Goal: Task Accomplishment & Management: Use online tool/utility

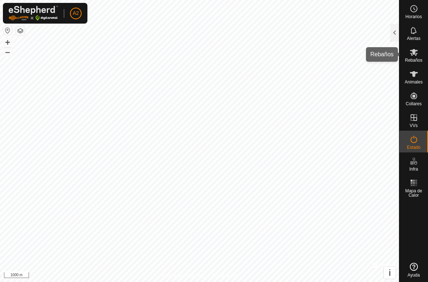
click at [415, 56] on icon at bounding box center [414, 52] width 9 height 9
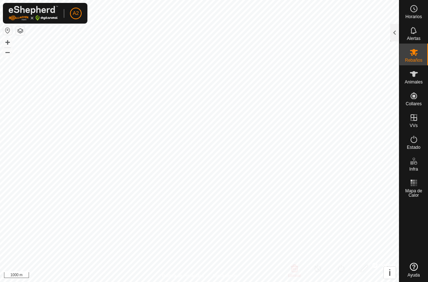
click at [394, 39] on div at bounding box center [395, 32] width 9 height 17
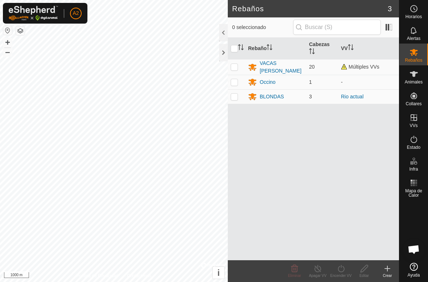
click at [237, 65] on p-checkbox at bounding box center [234, 67] width 7 height 6
checkbox input "true"
click at [233, 96] on p-checkbox at bounding box center [234, 97] width 7 height 6
checkbox input "true"
click at [315, 272] on icon at bounding box center [318, 268] width 9 height 9
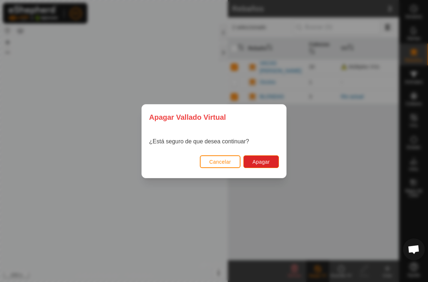
click at [213, 160] on span "Cancelar" at bounding box center [220, 162] width 22 height 6
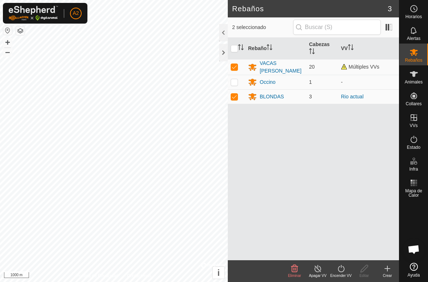
click at [341, 272] on icon at bounding box center [341, 268] width 9 height 9
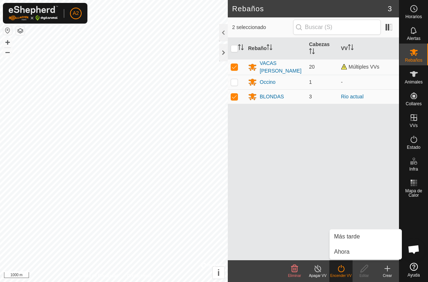
click at [360, 253] on link "Ahora" at bounding box center [366, 252] width 72 height 15
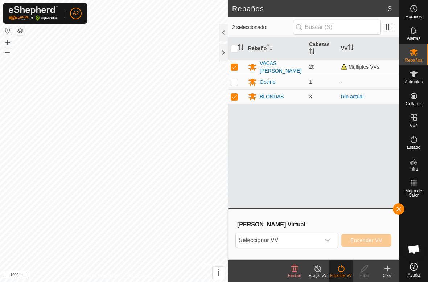
click at [329, 240] on icon "dropdown trigger" at bounding box center [328, 240] width 6 height 6
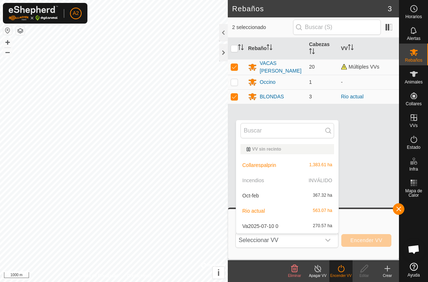
click at [379, 168] on div "Rebaño [PERSON_NAME] VACAS [PERSON_NAME] 20 Múltiples VVs Occino 1 - BLONDAS 3 …" at bounding box center [313, 149] width 171 height 223
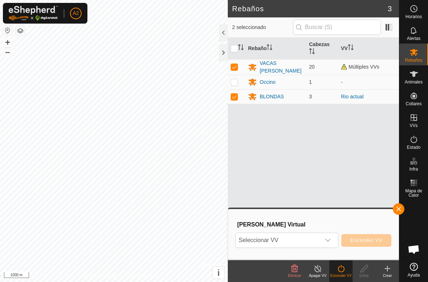
click at [331, 237] on div "dropdown trigger" at bounding box center [328, 240] width 15 height 15
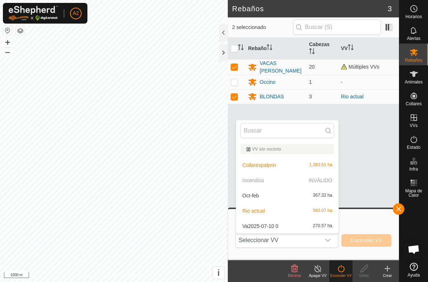
click at [282, 197] on div "Oct-feb 367.32 ha" at bounding box center [288, 195] width 94 height 9
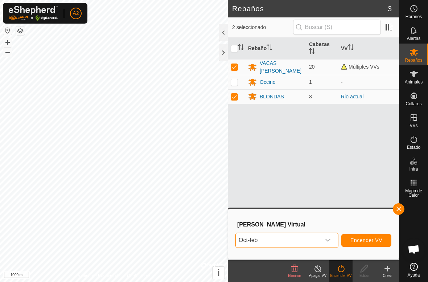
click at [378, 241] on span "Encender VV" at bounding box center [367, 240] width 32 height 6
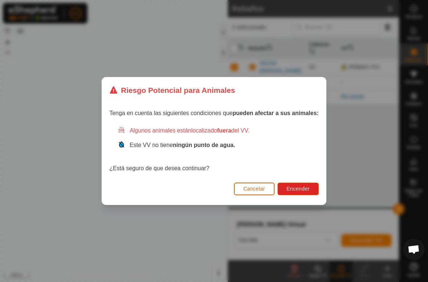
click at [310, 186] on span "Encender" at bounding box center [298, 189] width 23 height 6
